Goal: Transaction & Acquisition: Purchase product/service

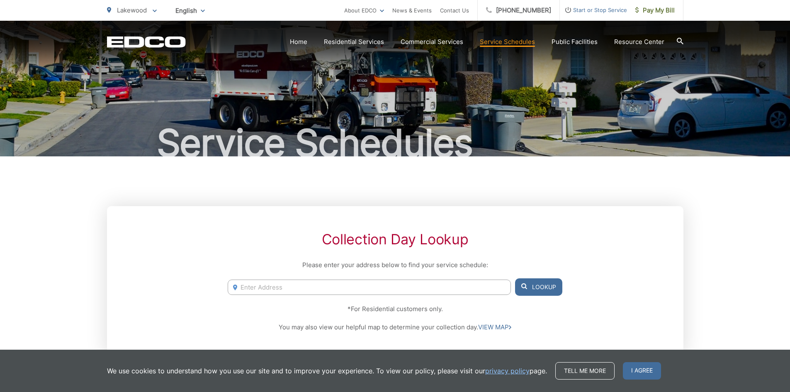
scroll to position [41, 0]
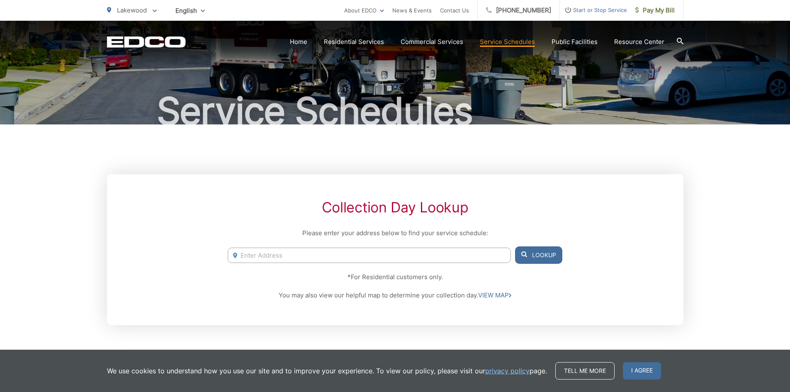
click at [378, 254] on input "Enter Address" at bounding box center [369, 254] width 283 height 15
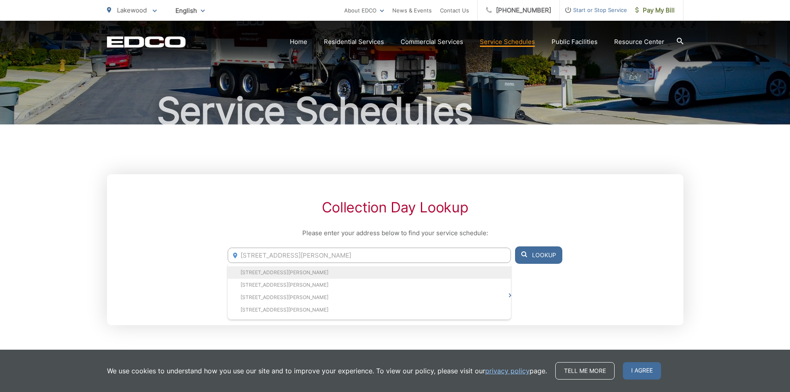
click at [375, 271] on li "[STREET_ADDRESS][PERSON_NAME]" at bounding box center [369, 272] width 283 height 12
type input "[STREET_ADDRESS][PERSON_NAME]"
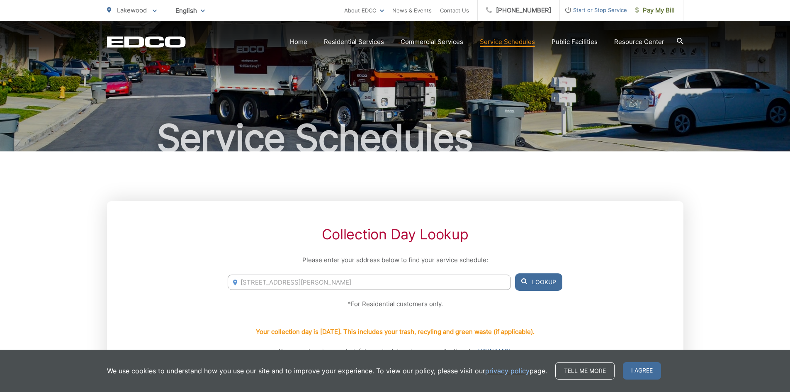
scroll to position [0, 0]
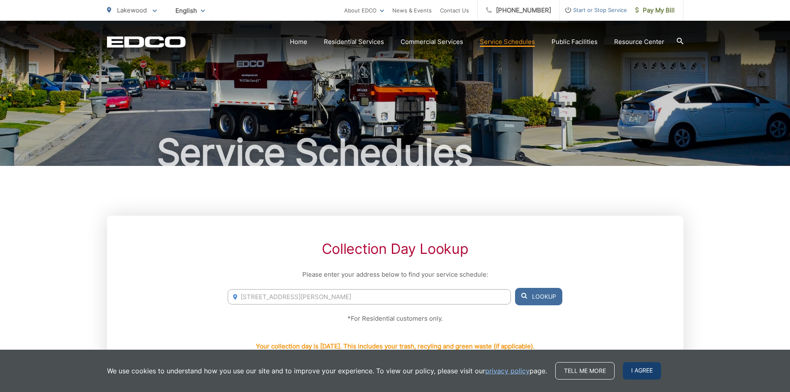
click at [629, 366] on span "I agree" at bounding box center [642, 370] width 38 height 17
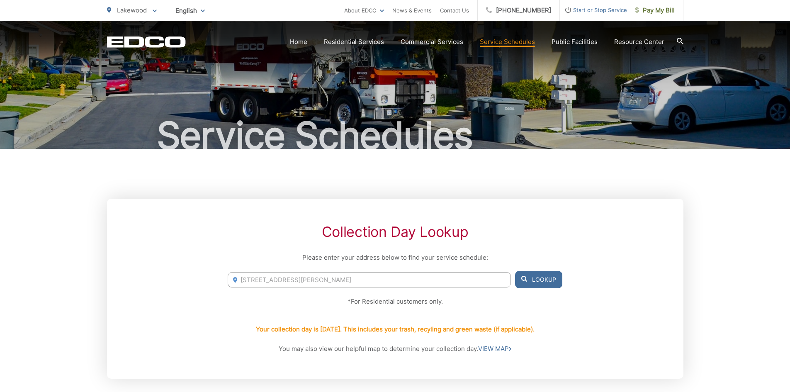
scroll to position [2, 0]
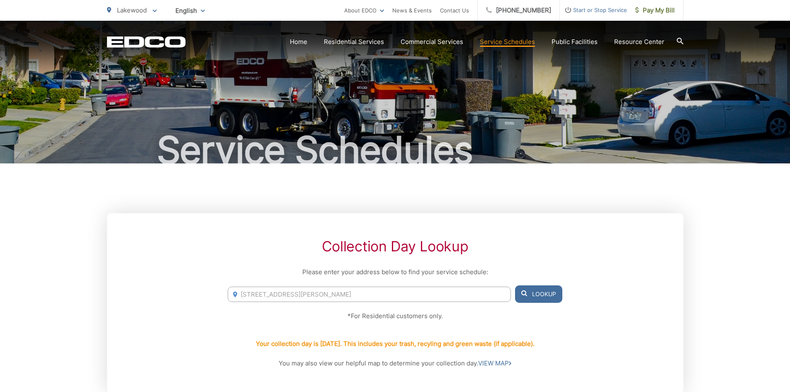
click at [656, 15] on link "Pay My Bill" at bounding box center [655, 10] width 56 height 21
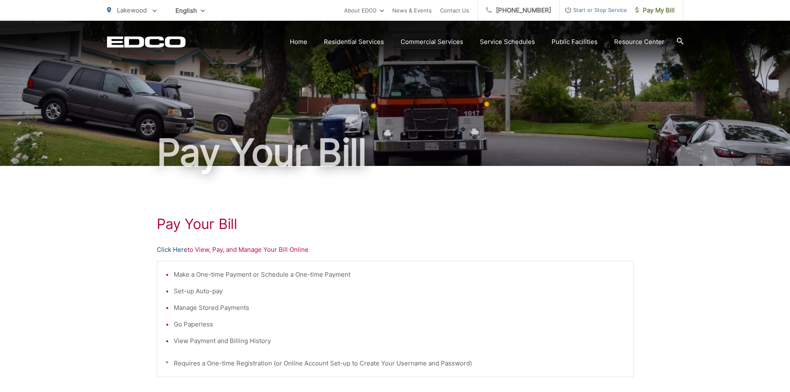
click at [167, 249] on link "Click Here" at bounding box center [172, 250] width 31 height 10
click at [548, 317] on ul "Make a One-time Payment or Schedule a One-time Payment Set-up Auto-pay Manage S…" at bounding box center [394, 307] width 459 height 76
